Goal: Task Accomplishment & Management: Complete application form

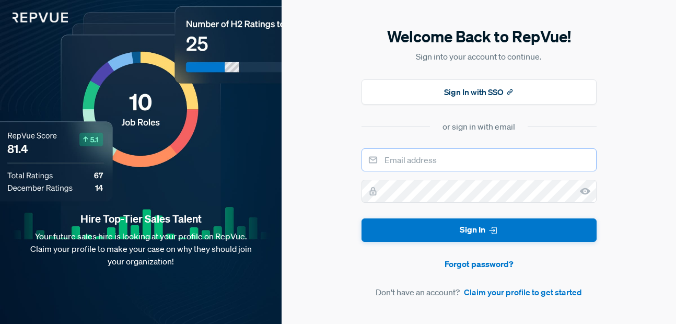
click at [478, 162] on input "email" at bounding box center [479, 159] width 235 height 23
type input "[EMAIL_ADDRESS][DOMAIN_NAME]"
click at [500, 291] on link "Claim your profile to get started" at bounding box center [523, 292] width 118 height 13
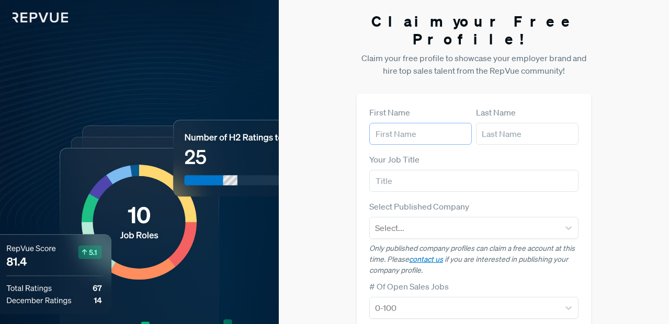
click at [432, 123] on input "text" at bounding box center [420, 134] width 102 height 22
type input "Baytech"
type input "Recovery"
type input "Baytech Recovery"
type input "[EMAIL_ADDRESS][DOMAIN_NAME]"
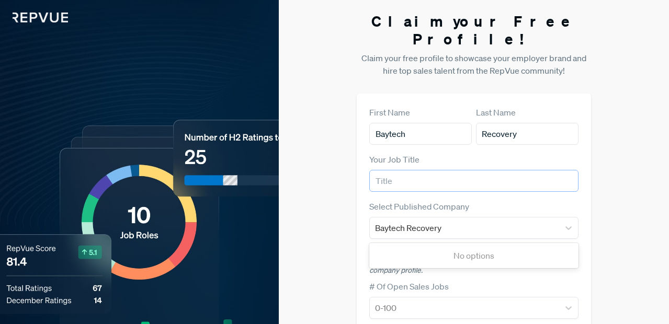
click at [427, 170] on input "text" at bounding box center [473, 181] width 209 height 22
click at [413, 222] on input "Baytech Recovery" at bounding box center [409, 228] width 68 height 13
click at [397, 170] on input "text" at bounding box center [473, 181] width 209 height 22
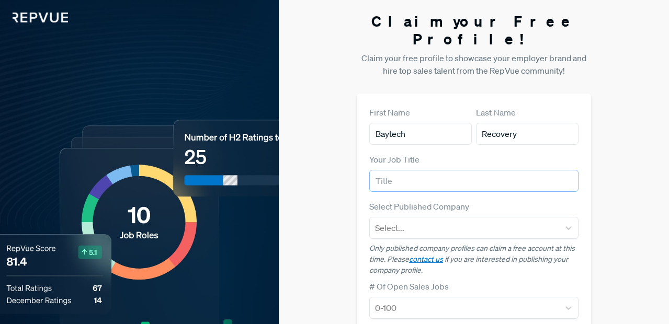
paste input "Baytech Recovery"
type input "Baytech Recovery"
click at [332, 175] on div "Claim your Free Profile! Claim your free profile to showcase your employer bran…" at bounding box center [474, 274] width 390 height 549
click at [436, 221] on div at bounding box center [464, 228] width 179 height 15
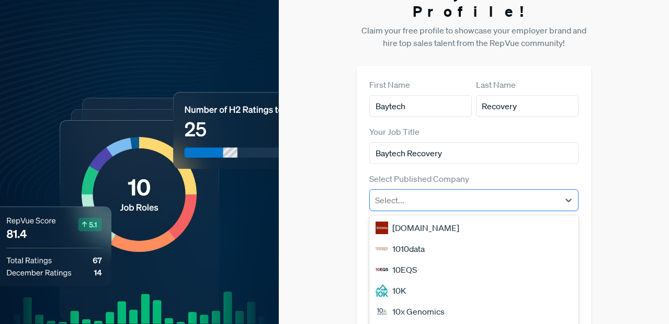
scroll to position [63, 0]
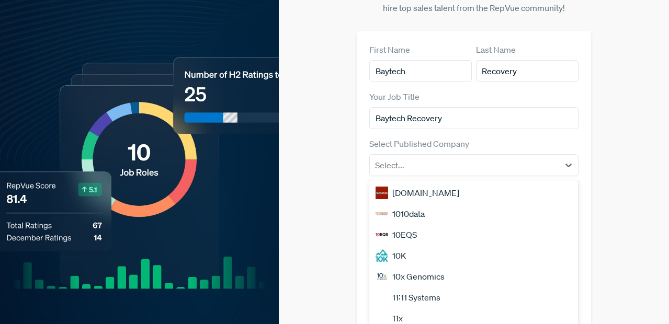
paste input "Baytech Recovery"
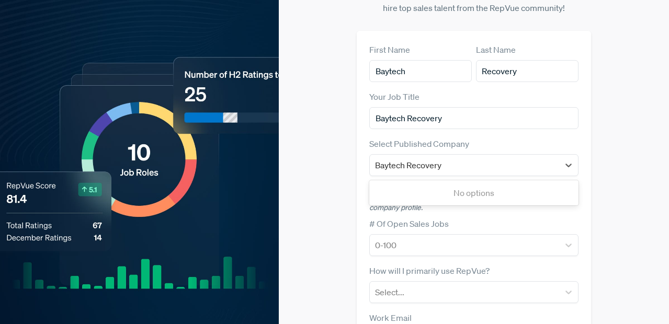
type input "Baytech Recovery"
click at [360, 182] on div "First Name Baytech Last Name Recovery Your Job Title Baytech Recovery Select Pu…" at bounding box center [473, 252] width 234 height 443
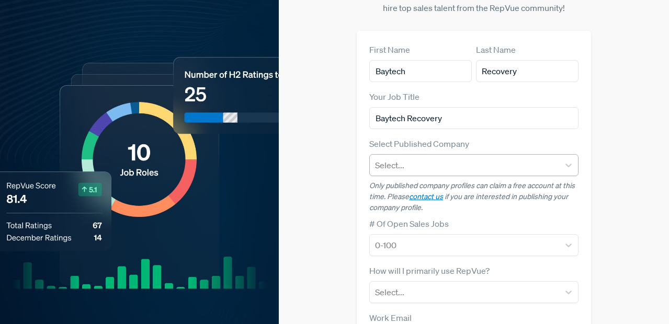
click at [412, 158] on div at bounding box center [464, 165] width 179 height 15
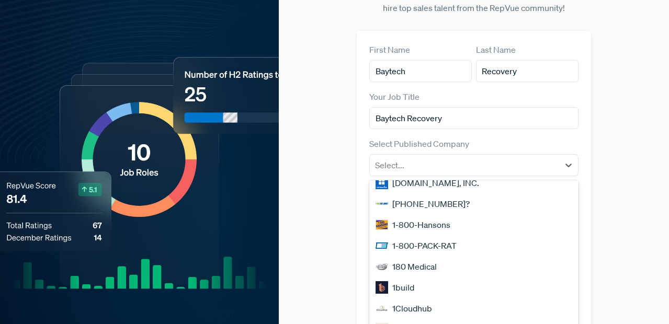
scroll to position [251, 0]
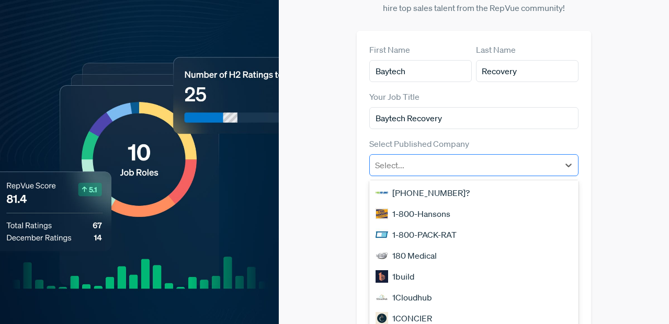
paste input "Baytech Recovery"
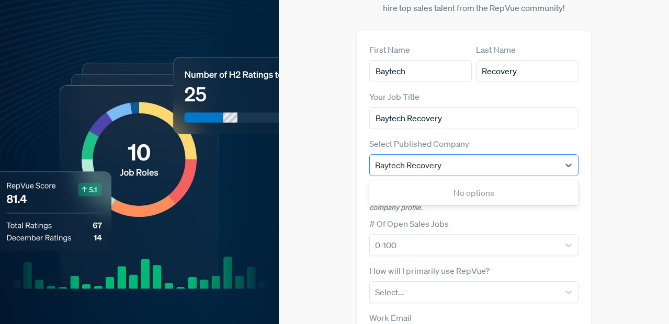
scroll to position [0, 0]
type input "Bayte"
click at [453, 158] on div at bounding box center [464, 165] width 179 height 15
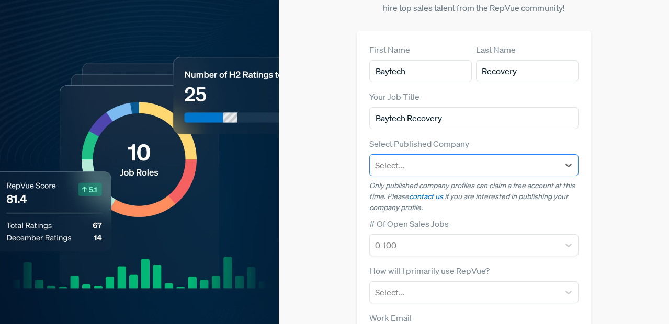
click at [454, 158] on div at bounding box center [464, 165] width 179 height 15
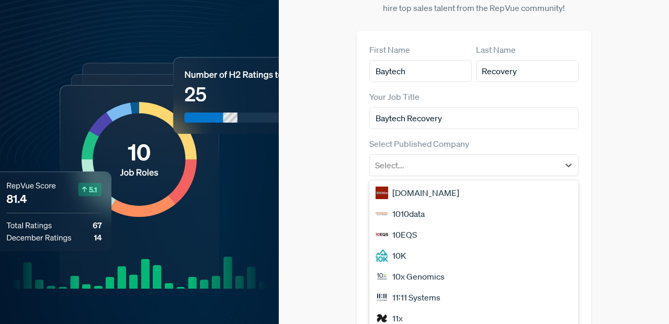
click at [336, 181] on div "Claim your Free Profile! Claim your free profile to showcase your employer bran…" at bounding box center [474, 211] width 390 height 549
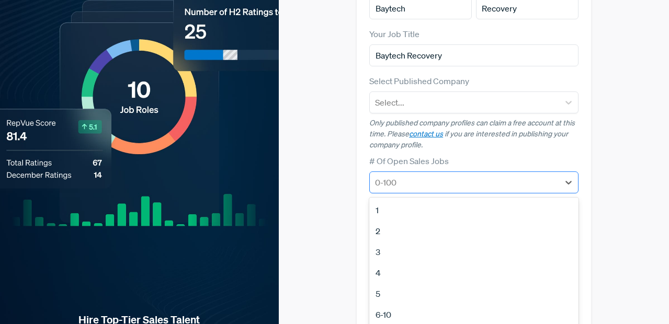
click at [423, 175] on div at bounding box center [464, 182] width 179 height 15
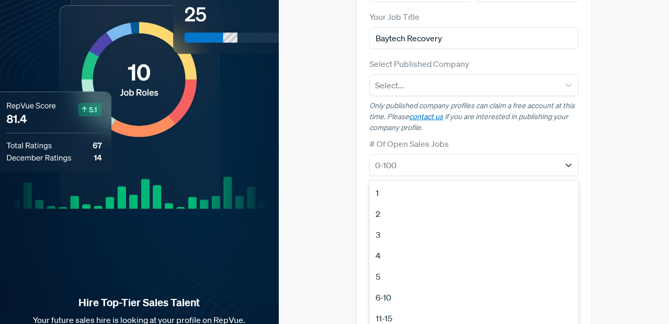
click at [394, 203] on div "2" at bounding box center [473, 213] width 209 height 21
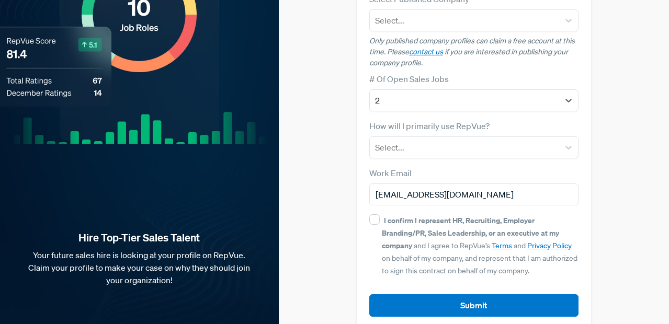
scroll to position [208, 0]
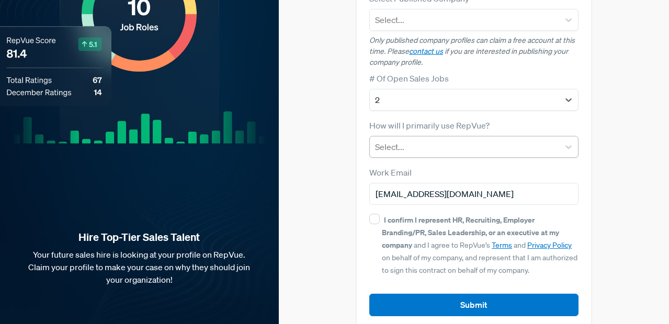
click at [402, 140] on div at bounding box center [464, 147] width 179 height 15
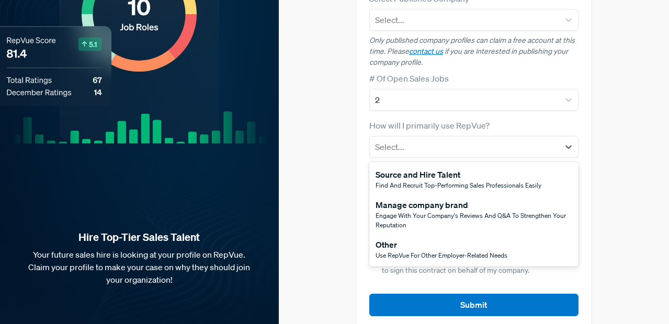
click at [399, 211] on span "Engage with your company's reviews and Q&A to strengthen your reputation" at bounding box center [470, 220] width 190 height 18
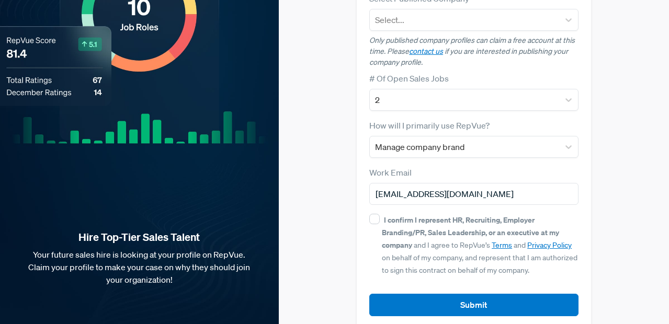
click at [379, 213] on div "I confirm I represent HR, Recruiting, Employer Branding/PR, Sales Leadership, o…" at bounding box center [473, 244] width 209 height 63
click at [370, 214] on input "I confirm I represent HR, Recruiting, Employer Branding/PR, Sales Leadership, o…" at bounding box center [374, 219] width 10 height 10
checkbox input "true"
click at [432, 312] on section "Claim your Free Profile! Claim your free profile to showcase your employer bran…" at bounding box center [473, 66] width 234 height 549
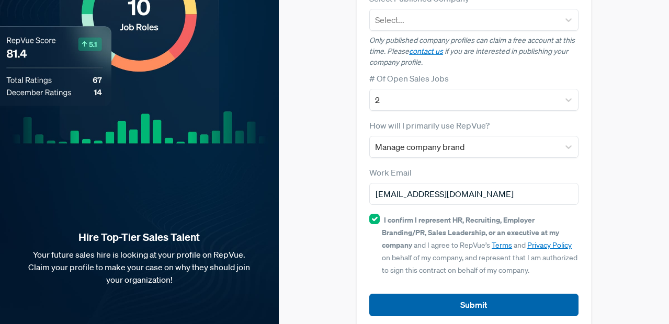
click at [439, 294] on button "Submit" at bounding box center [473, 305] width 209 height 22
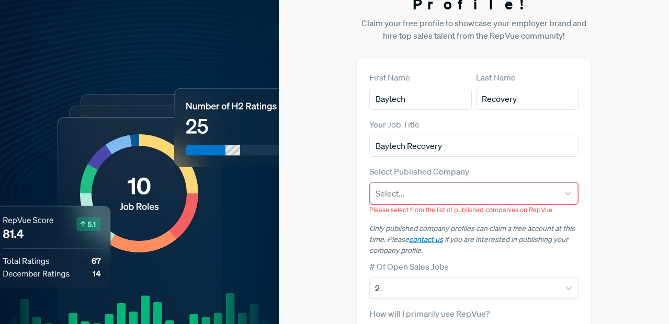
click at [428, 186] on div at bounding box center [464, 193] width 178 height 15
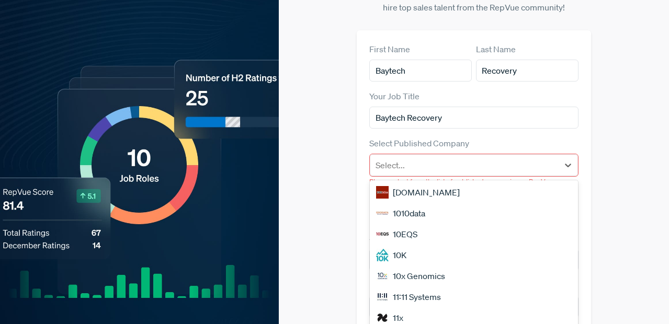
scroll to position [0, 0]
click at [425, 182] on div "[DOMAIN_NAME]" at bounding box center [474, 192] width 208 height 21
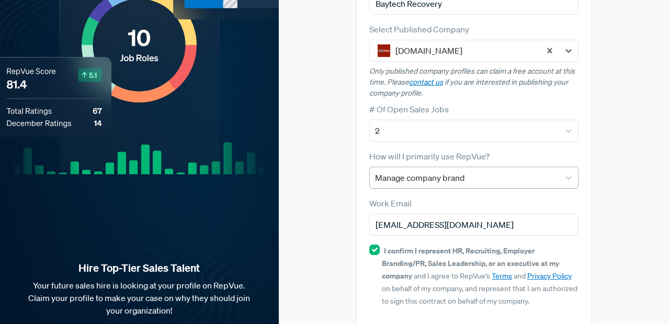
scroll to position [208, 0]
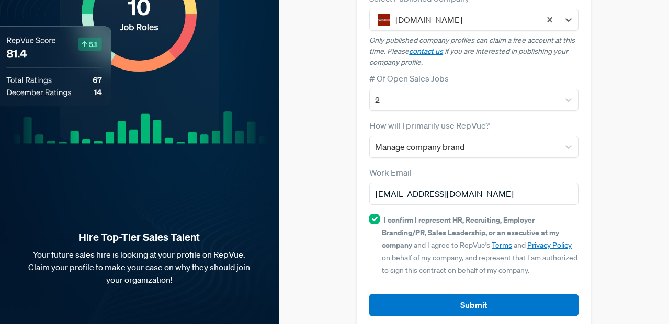
click at [457, 302] on div "First Name Baytech Last Name Recovery Your Job Title Baytech Recovery Select Pu…" at bounding box center [473, 107] width 234 height 443
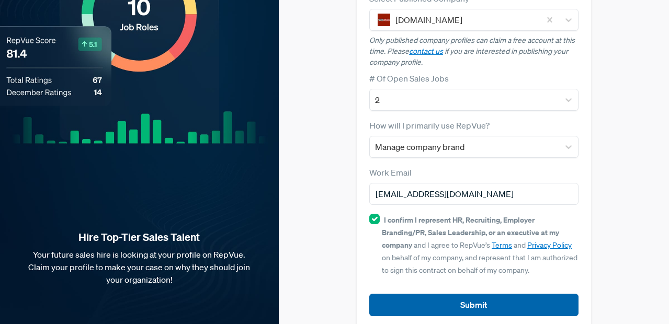
click at [459, 294] on button "Submit" at bounding box center [473, 305] width 209 height 22
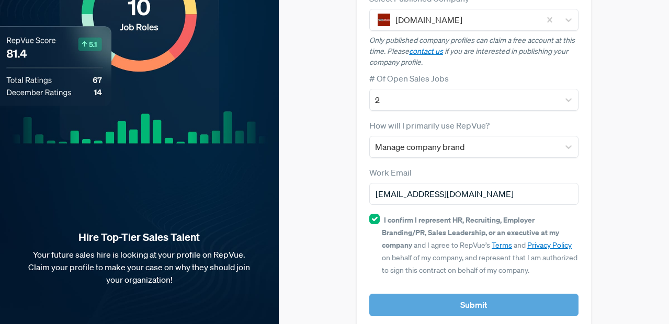
scroll to position [221, 0]
